Goal: Task Accomplishment & Management: Manage account settings

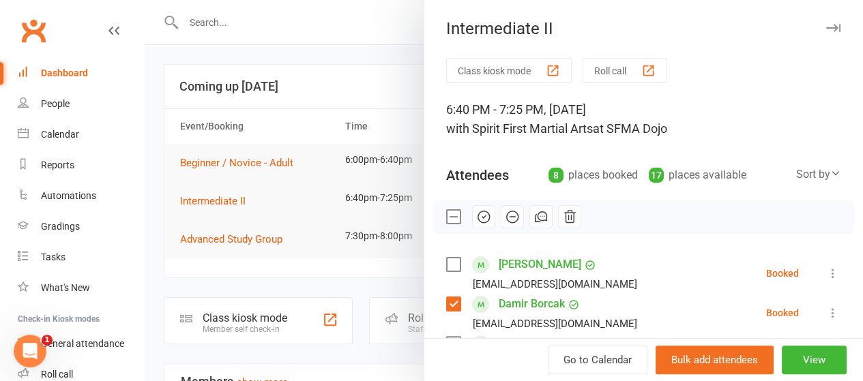
click at [478, 221] on icon "button" at bounding box center [484, 217] width 12 height 12
click at [826, 29] on icon "button" at bounding box center [833, 28] width 14 height 8
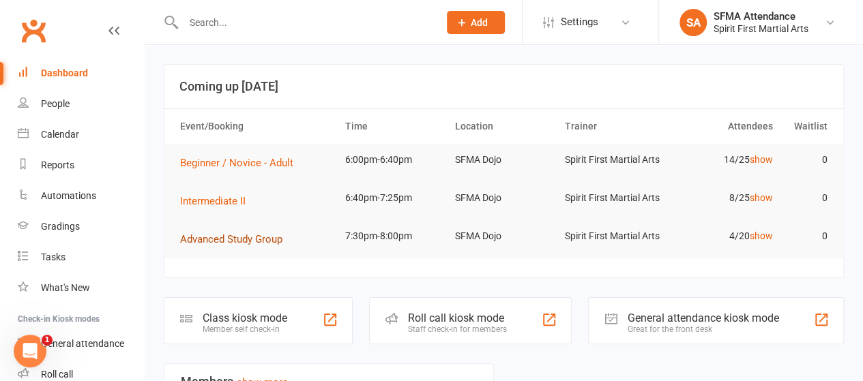
click at [242, 240] on span "Advanced Study Group" at bounding box center [231, 239] width 102 height 12
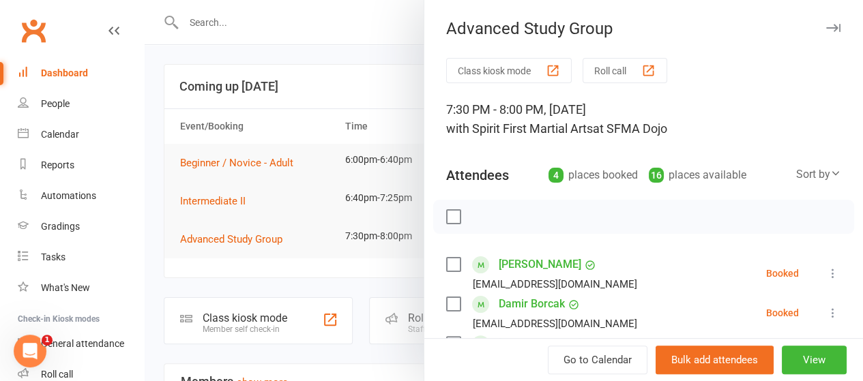
click at [448, 262] on label at bounding box center [453, 265] width 14 height 14
click at [446, 260] on label at bounding box center [453, 265] width 14 height 14
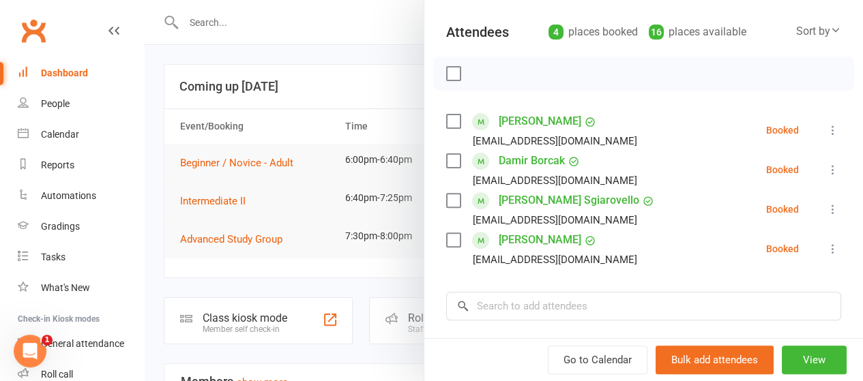
scroll to position [149, 0]
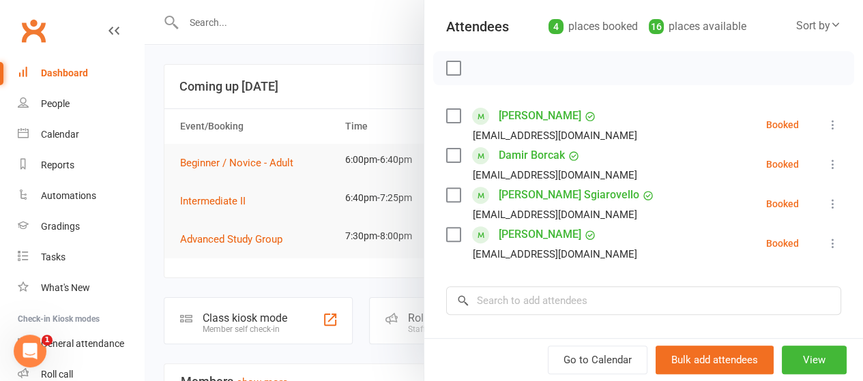
click at [446, 161] on label at bounding box center [453, 156] width 14 height 14
click at [447, 198] on label at bounding box center [453, 195] width 14 height 14
click at [498, 301] on input "search" at bounding box center [643, 300] width 395 height 29
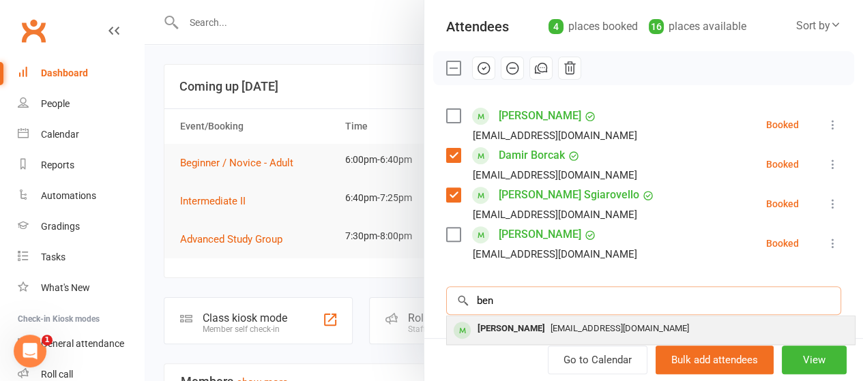
type input "ben"
click at [515, 327] on div "[PERSON_NAME]" at bounding box center [511, 329] width 78 height 20
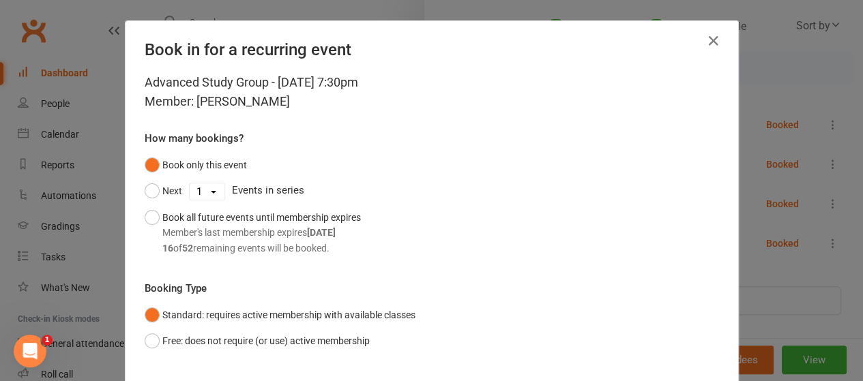
scroll to position [82, 0]
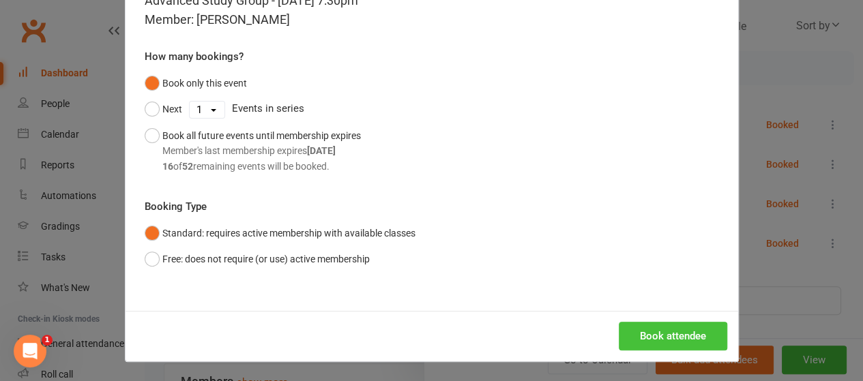
click at [655, 340] on button "Book attendee" at bounding box center [672, 336] width 108 height 29
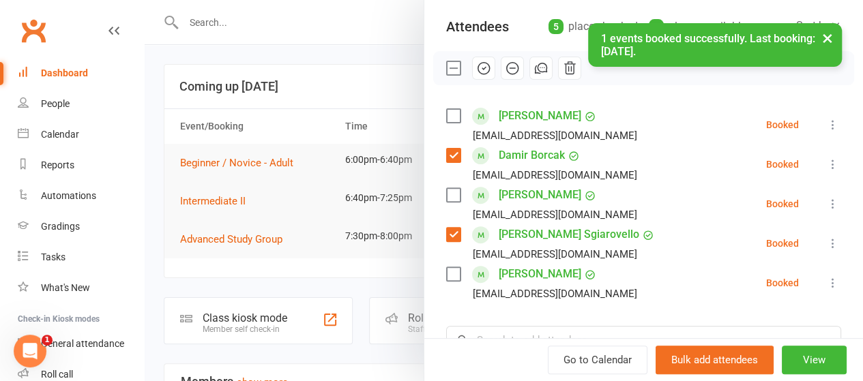
click at [466, 23] on div "× 1 events booked successfully. Last booking: [DATE]." at bounding box center [422, 23] width 845 height 0
click at [446, 195] on label at bounding box center [453, 195] width 14 height 14
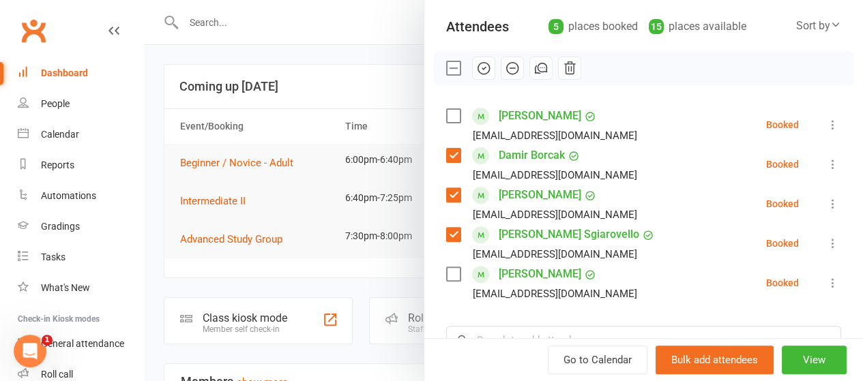
click at [476, 63] on icon "button" at bounding box center [483, 68] width 15 height 15
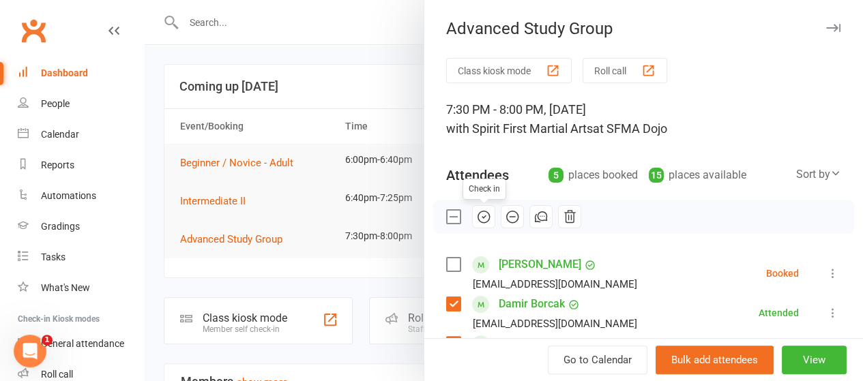
click at [824, 33] on button "button" at bounding box center [832, 28] width 16 height 16
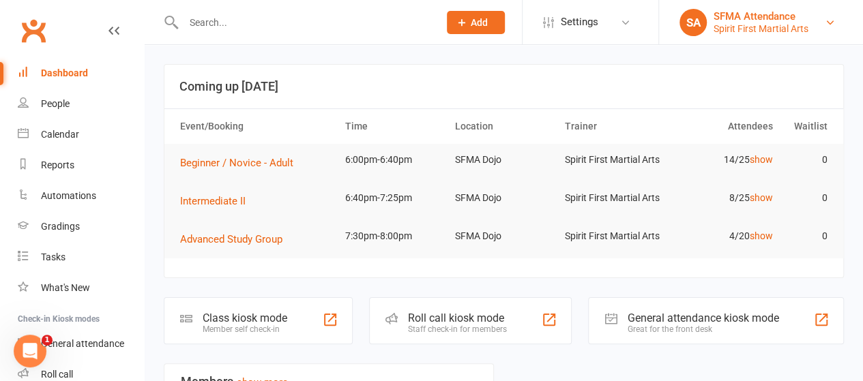
click at [755, 22] on div "SFMA Attendance" at bounding box center [760, 16] width 95 height 12
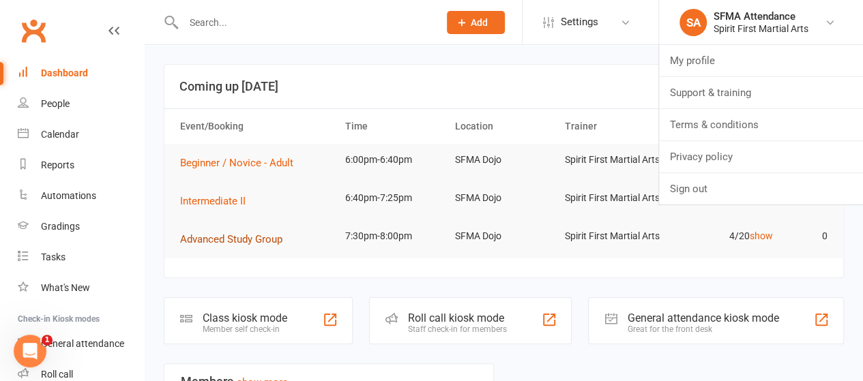
click at [224, 241] on span "Advanced Study Group" at bounding box center [231, 239] width 102 height 12
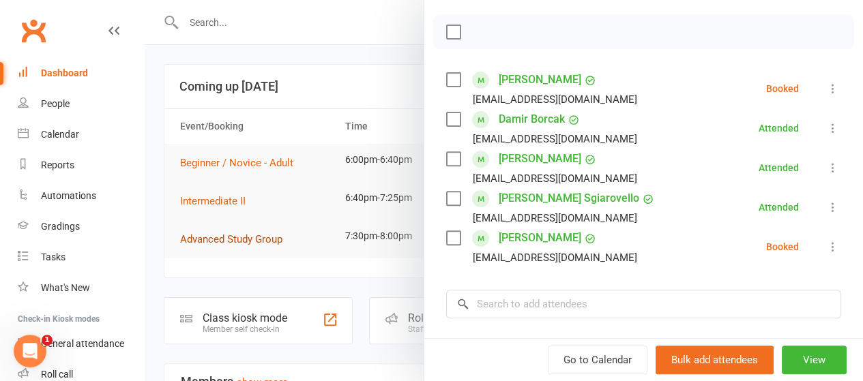
scroll to position [190, 0]
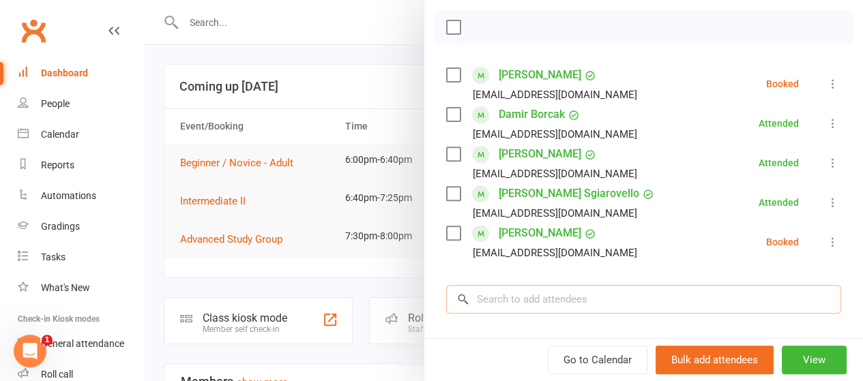
click at [512, 297] on input "search" at bounding box center [643, 299] width 395 height 29
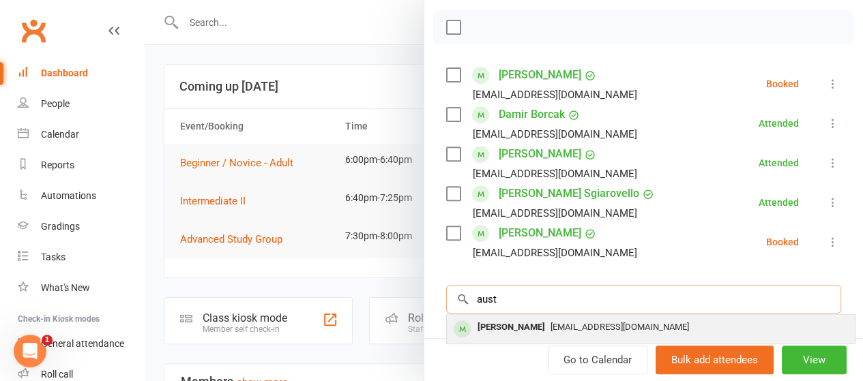
type input "aust"
click at [526, 334] on div "[PERSON_NAME]" at bounding box center [511, 328] width 78 height 20
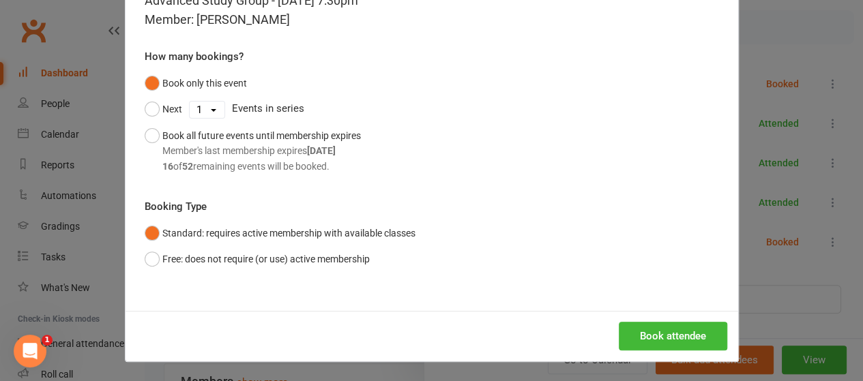
scroll to position [74, 0]
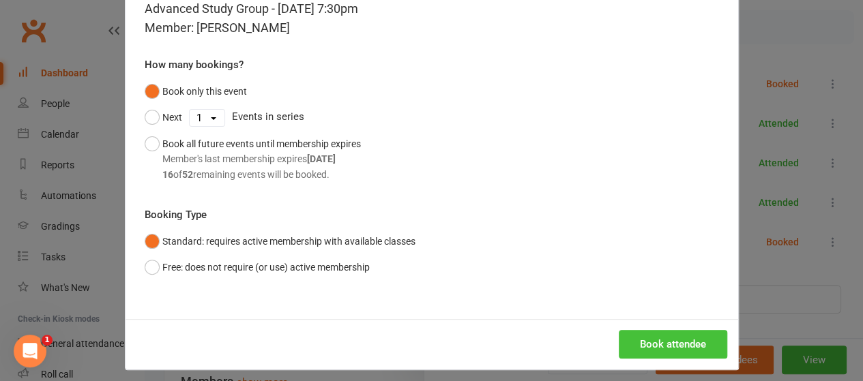
click at [644, 355] on button "Book attendee" at bounding box center [672, 344] width 108 height 29
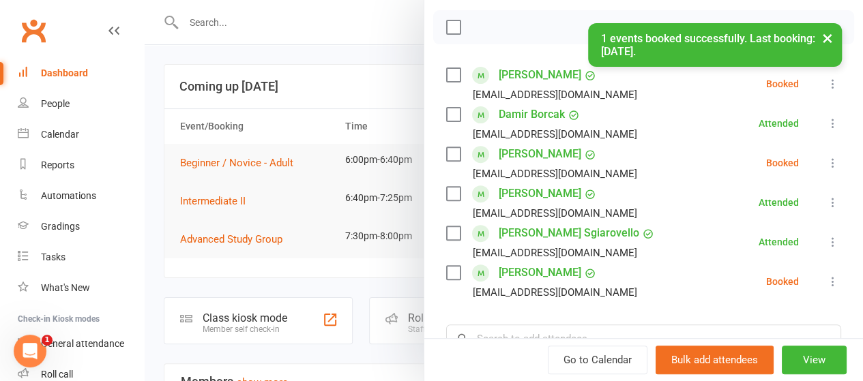
click at [446, 160] on label at bounding box center [453, 154] width 14 height 14
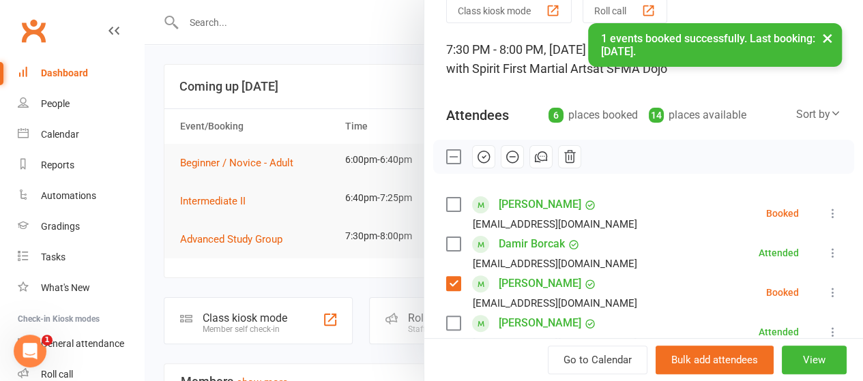
scroll to position [0, 0]
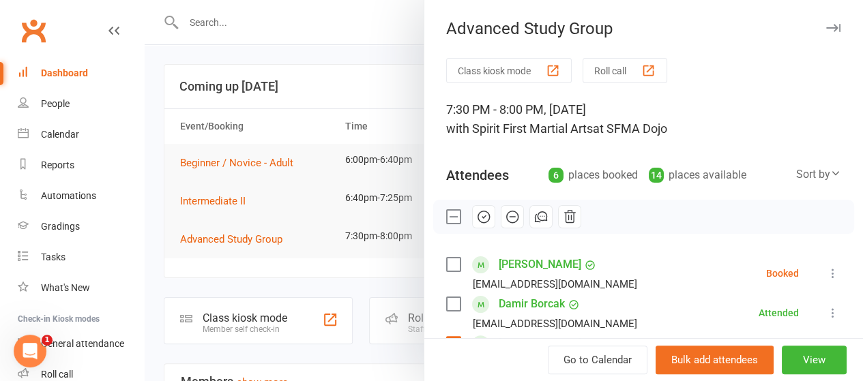
click at [476, 218] on icon "button" at bounding box center [483, 216] width 15 height 15
click at [826, 27] on icon "button" at bounding box center [833, 28] width 14 height 8
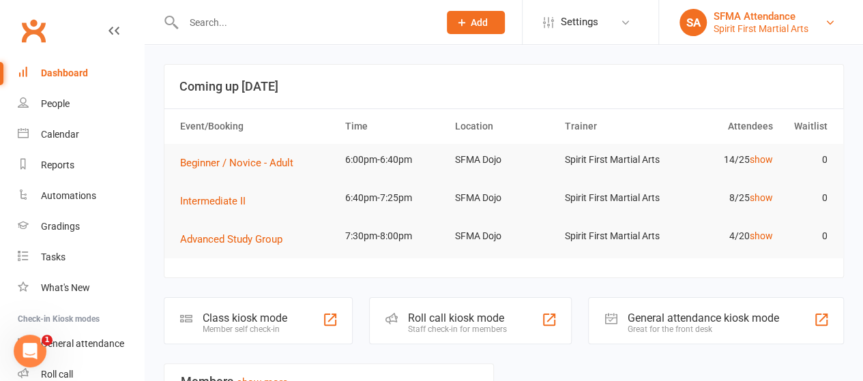
click at [738, 27] on div "Spirit First Martial Arts" at bounding box center [760, 29] width 95 height 12
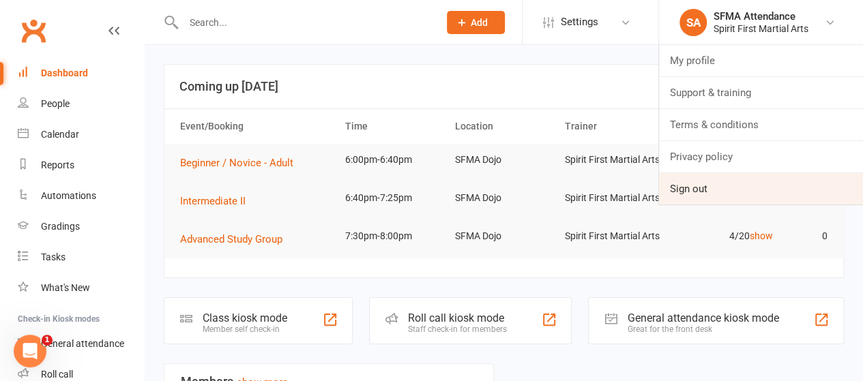
click at [695, 195] on link "Sign out" at bounding box center [761, 188] width 204 height 31
